Goal: Find specific page/section: Find specific page/section

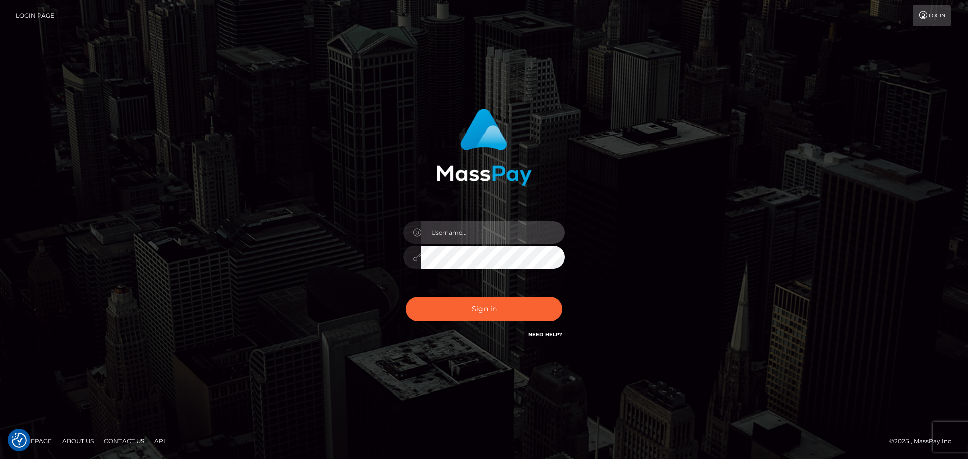
click at [475, 226] on input "text" at bounding box center [492, 232] width 143 height 23
type input "dawson.throne"
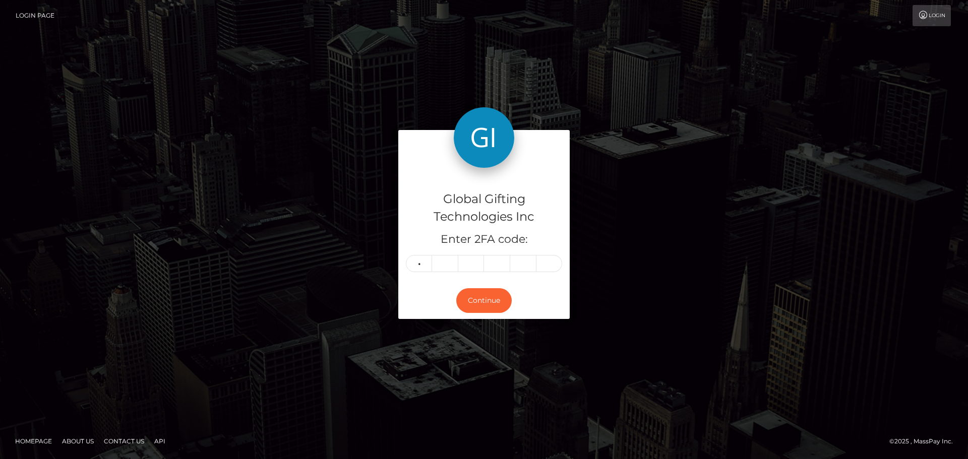
type input "3"
type input "8"
type input "3"
type input "2"
type input "7"
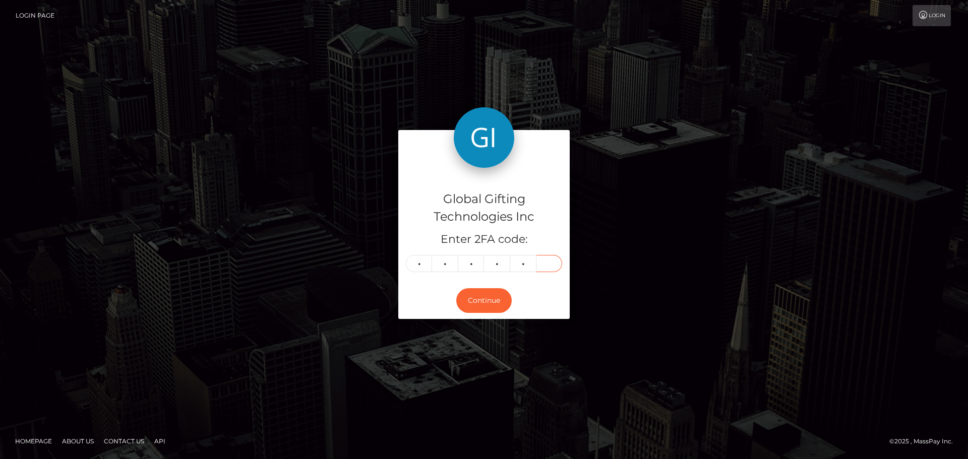
type input "5"
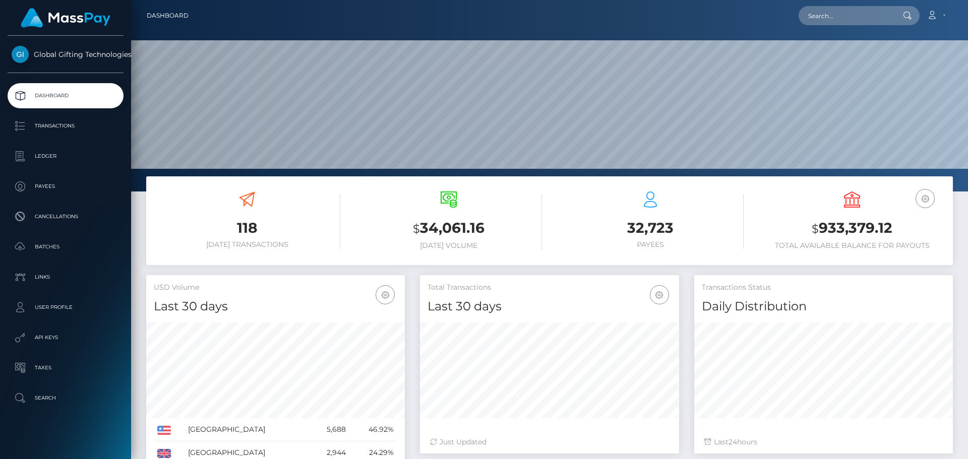
scroll to position [179, 259]
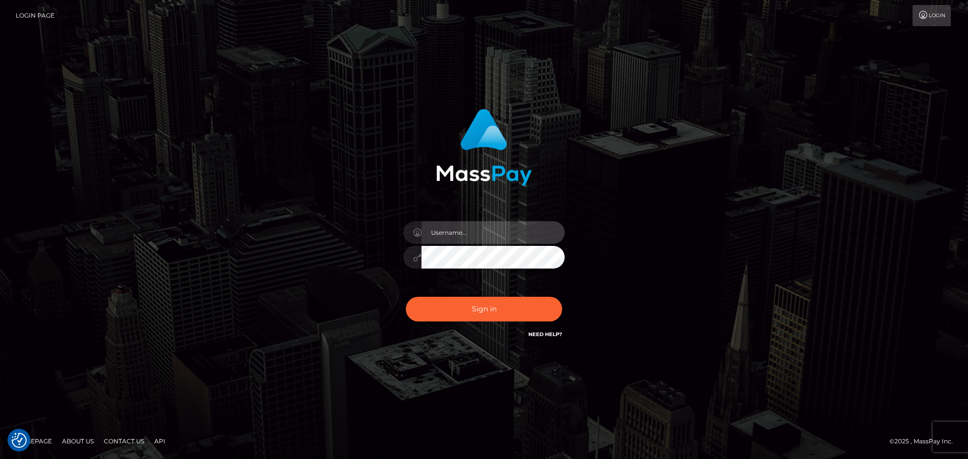
drag, startPoint x: 486, startPoint y: 224, endPoint x: 484, endPoint y: 237, distance: 12.7
click at [486, 226] on input "text" at bounding box center [492, 232] width 143 height 23
type input "dawson.throne"
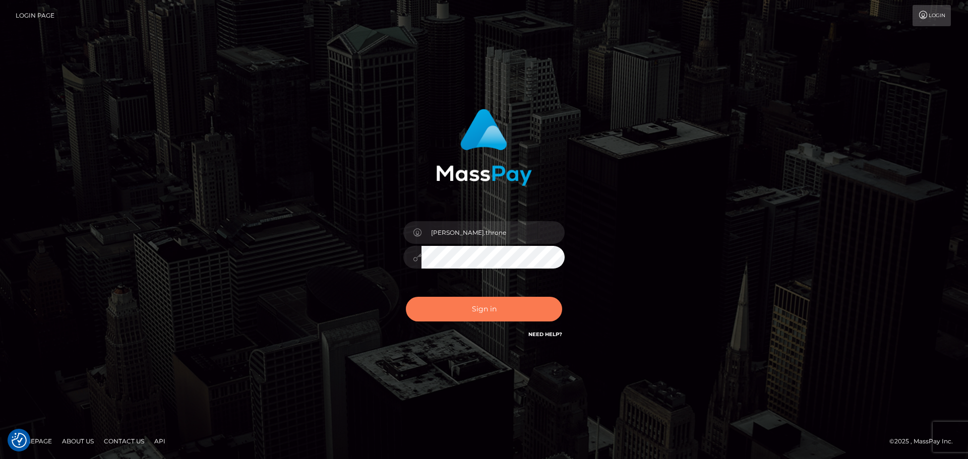
click at [503, 301] on button "Sign in" at bounding box center [484, 309] width 156 height 25
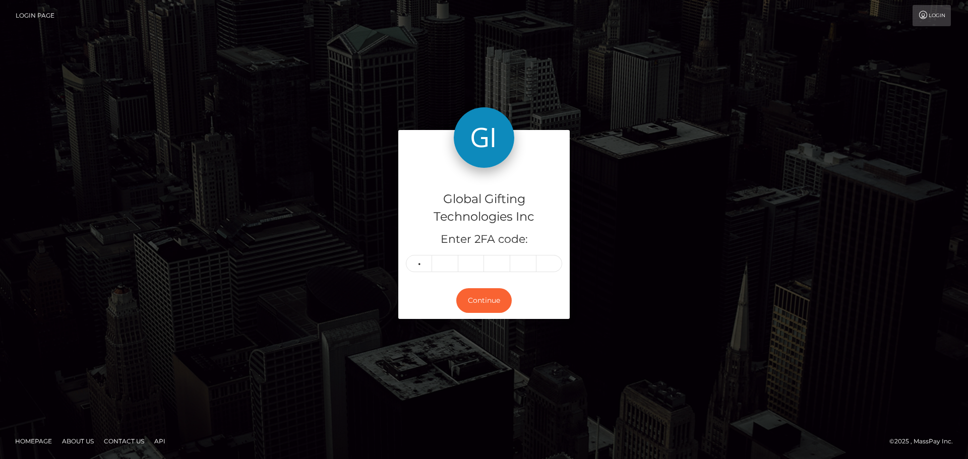
type input "1"
type input "3"
type input "6"
type input "4"
type input "1"
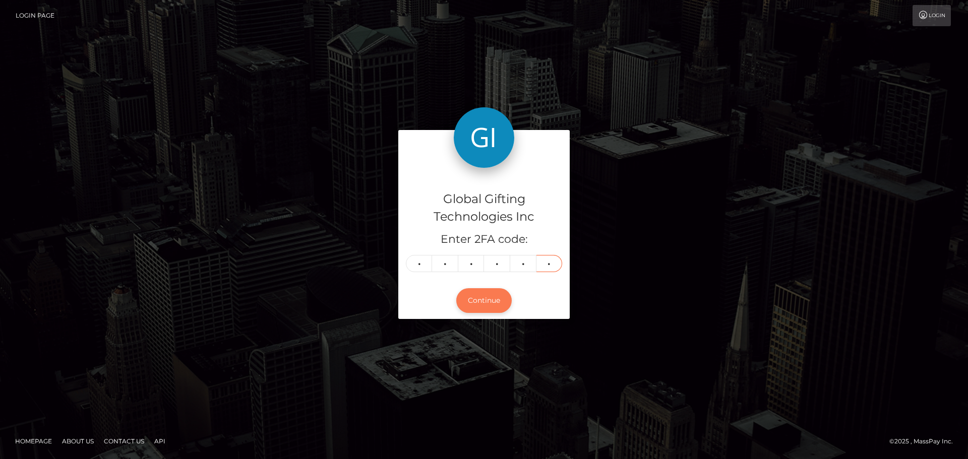
type input "7"
click at [469, 295] on button "Continue" at bounding box center [483, 300] width 55 height 25
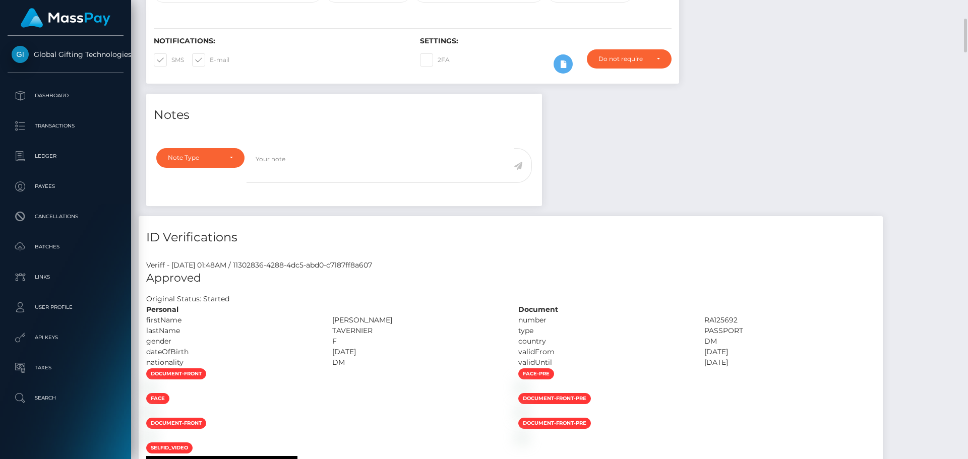
scroll to position [202, 0]
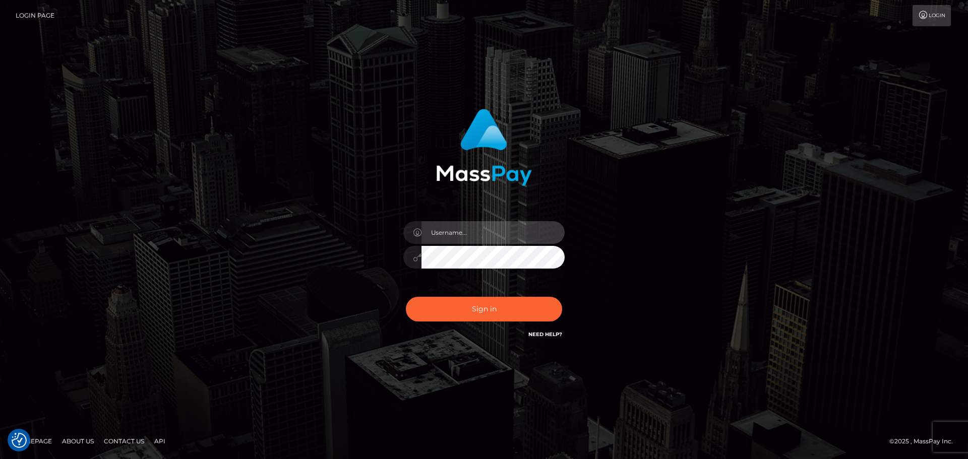
click at [506, 234] on input "text" at bounding box center [492, 232] width 143 height 23
type input "dawson.throne"
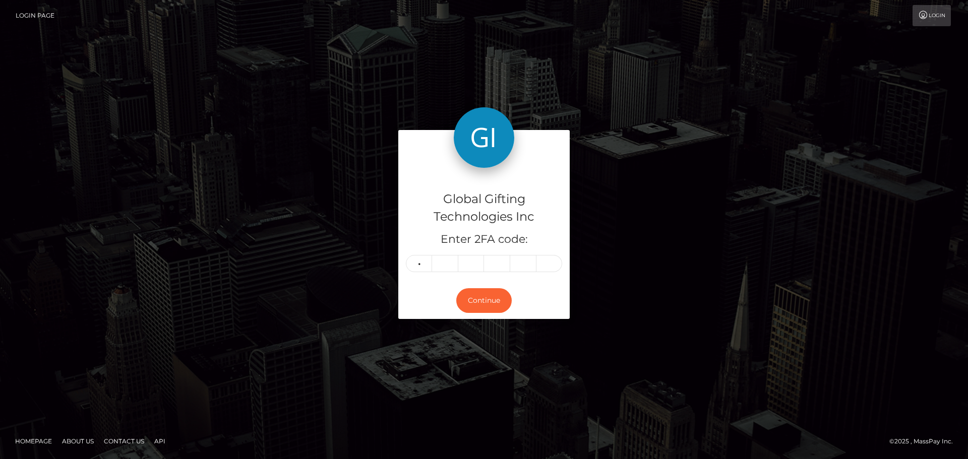
type input "5"
type input "7"
type input "1"
type input "3"
type input "6"
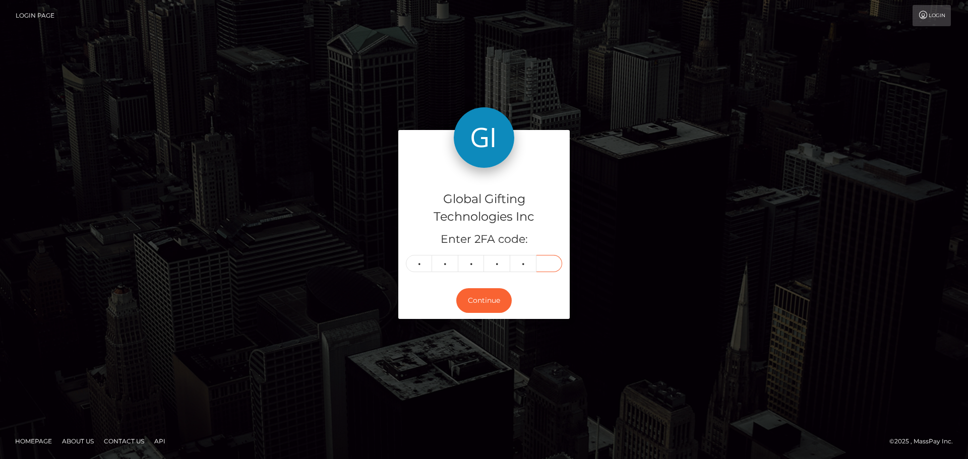
type input "8"
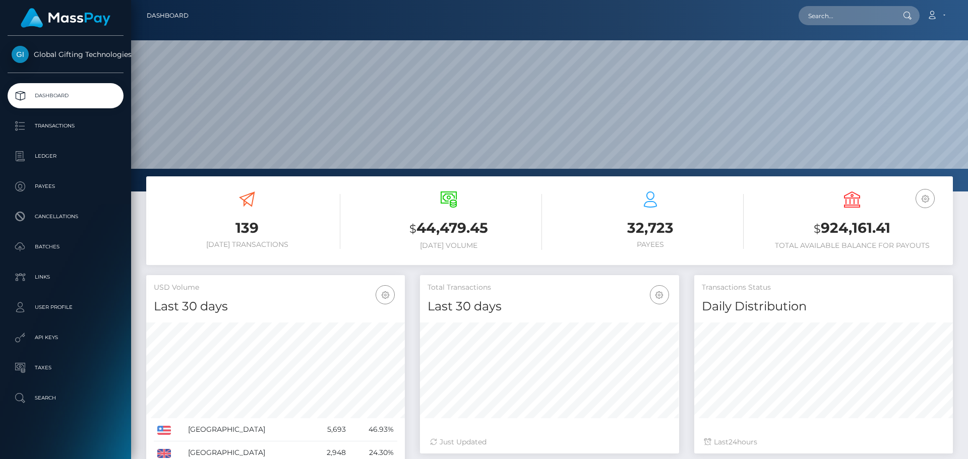
scroll to position [179, 259]
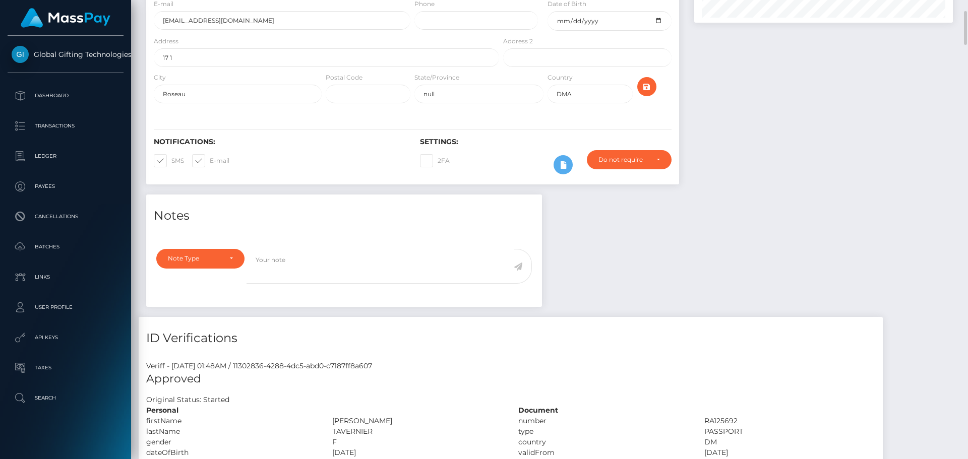
scroll to position [202, 0]
